Goal: Task Accomplishment & Management: Manage account settings

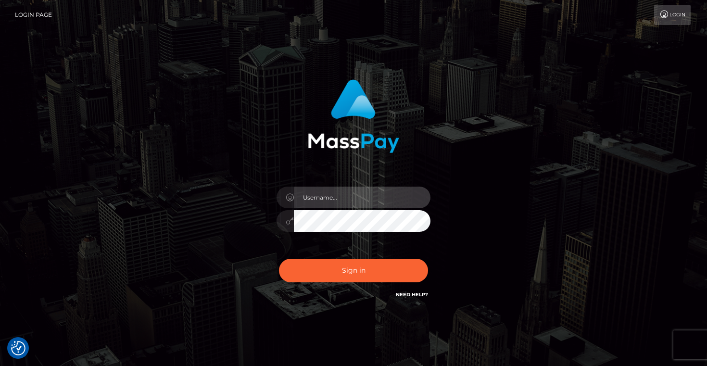
click at [331, 202] on input "text" at bounding box center [362, 197] width 137 height 22
type input "Artem Badlo"
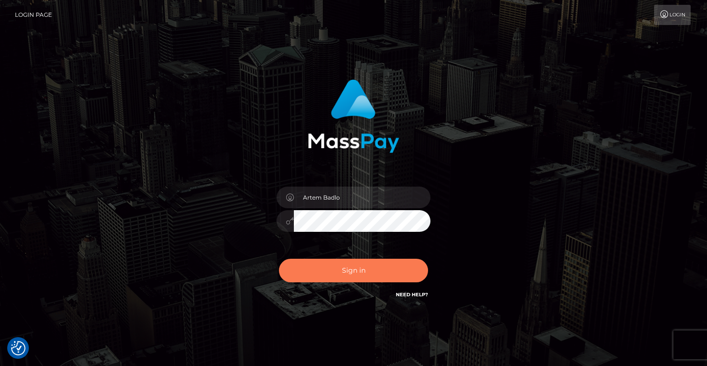
click at [349, 273] on button "Sign in" at bounding box center [353, 271] width 149 height 24
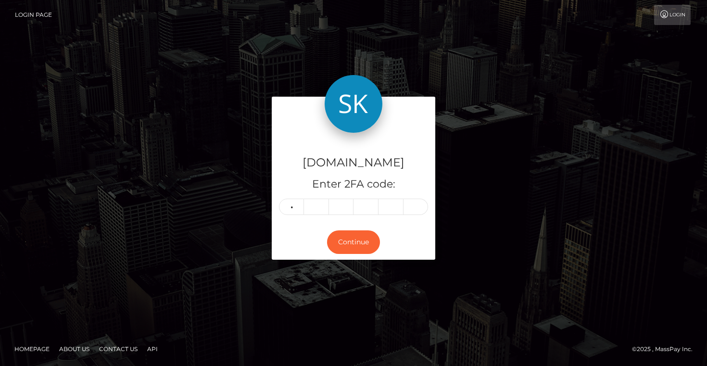
type input "0"
type input "8"
type input "2"
type input "3"
type input "7"
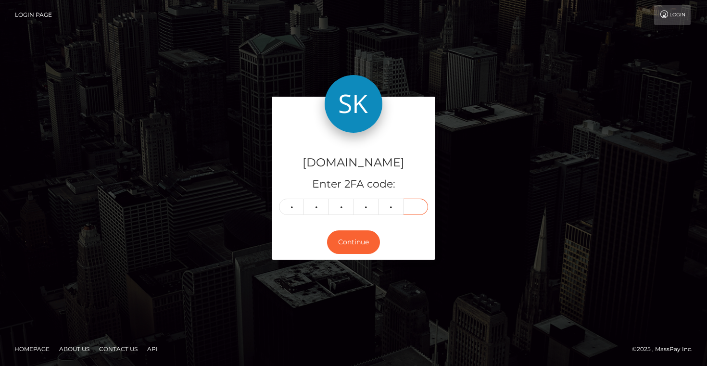
type input "2"
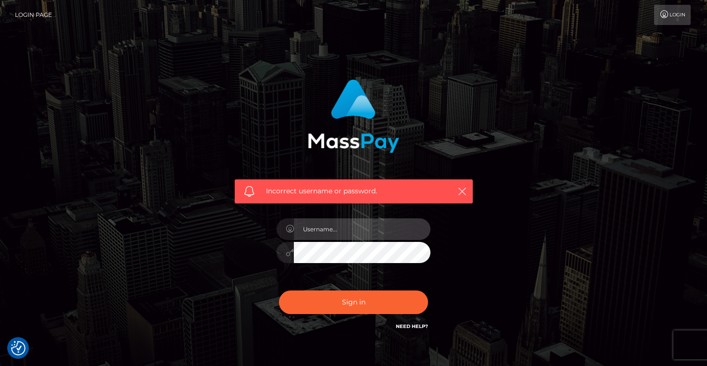
click at [323, 234] on input "text" at bounding box center [362, 229] width 137 height 22
type input "Artem Badlo"
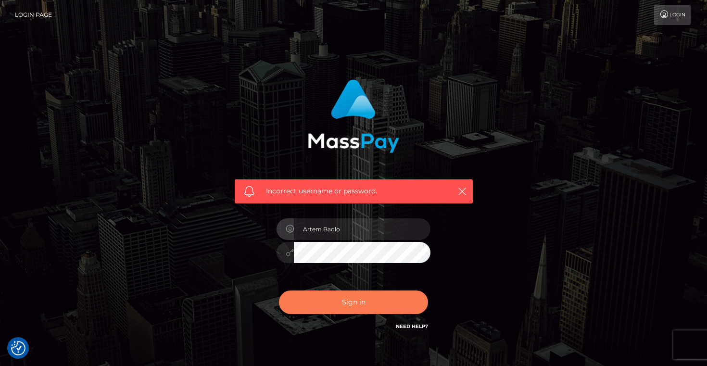
click at [365, 294] on button "Sign in" at bounding box center [353, 302] width 149 height 24
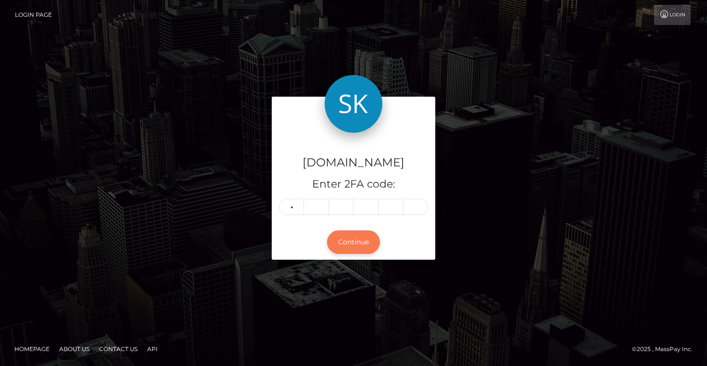
type input "3"
type input "6"
type input "9"
type input "0"
type input "3"
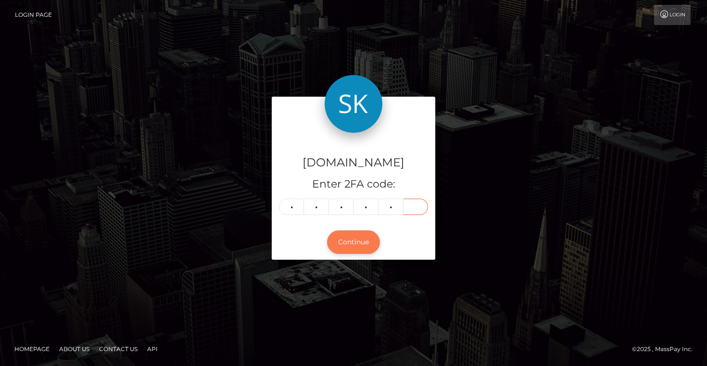
type input "3"
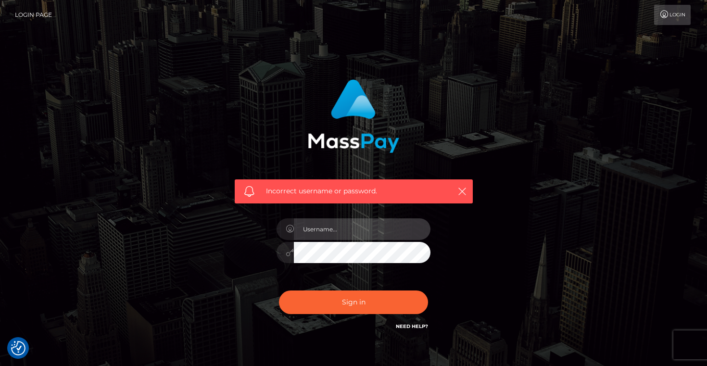
click at [332, 229] on input "text" at bounding box center [362, 229] width 137 height 22
type input "Artem Badlo"
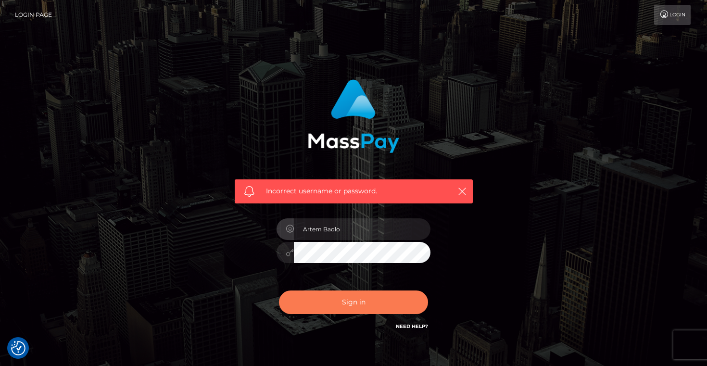
click at [363, 300] on button "Sign in" at bounding box center [353, 302] width 149 height 24
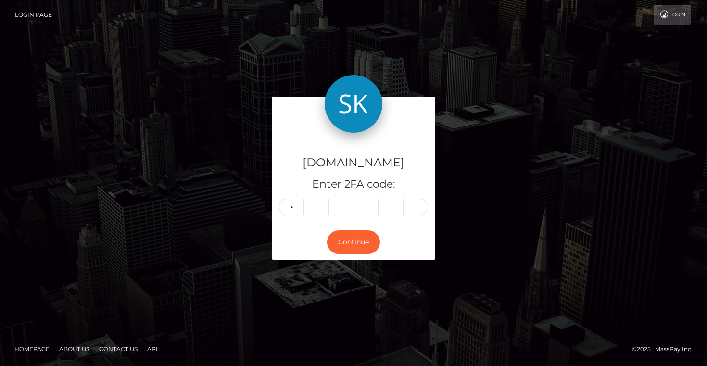
type input "3"
type input "6"
type input "9"
type input "0"
type input "3"
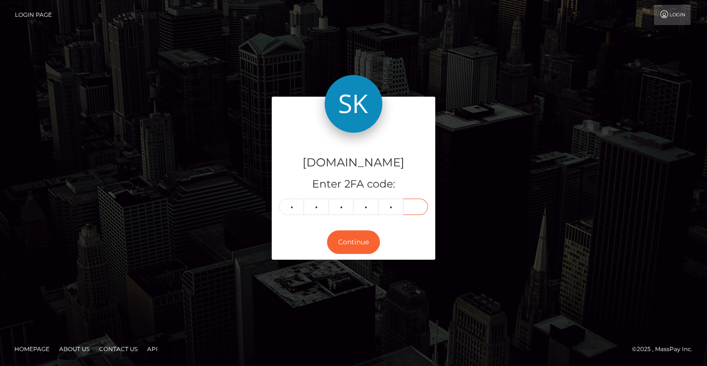
type input "7"
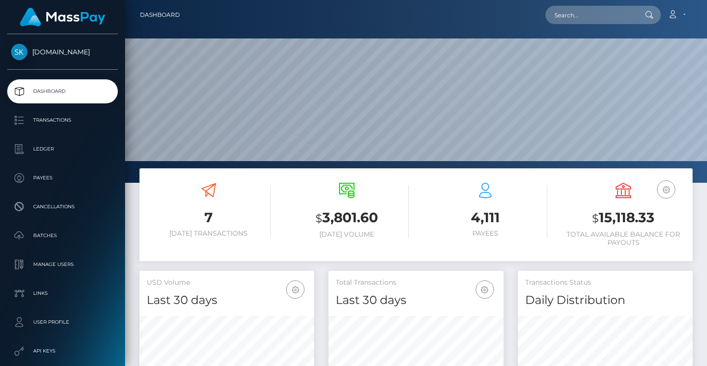
click at [50, 118] on p "Transactions" at bounding box center [62, 120] width 103 height 14
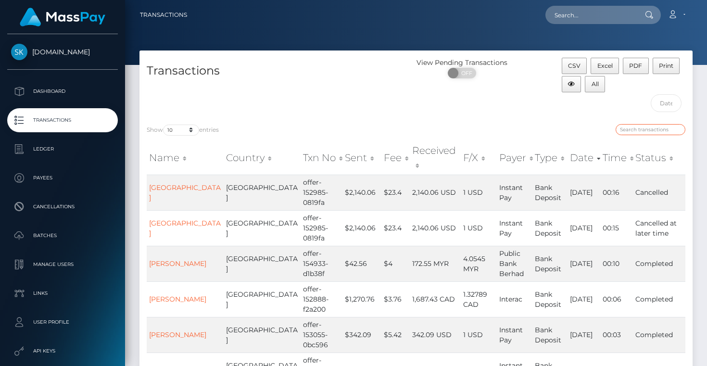
click at [640, 127] on input "search" at bounding box center [650, 129] width 70 height 11
paste input "offer-152592-15a23d"
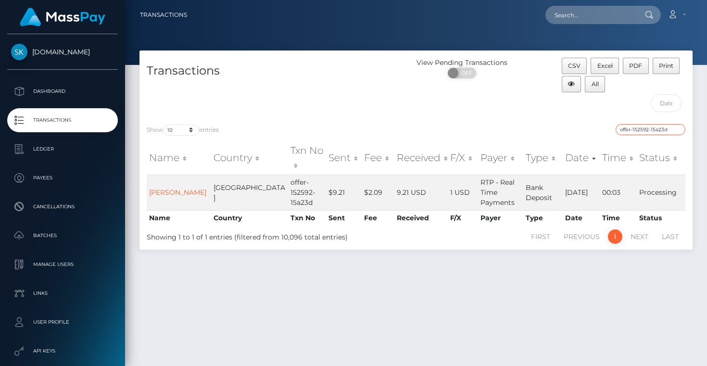
type input "offer-152592-15a23d"
click at [545, 120] on div "Show 10 25 50 100 250 500 1,000 3,500 entries offer-152592-15a23d Name Country …" at bounding box center [415, 183] width 553 height 133
